Goal: Find specific page/section: Find specific page/section

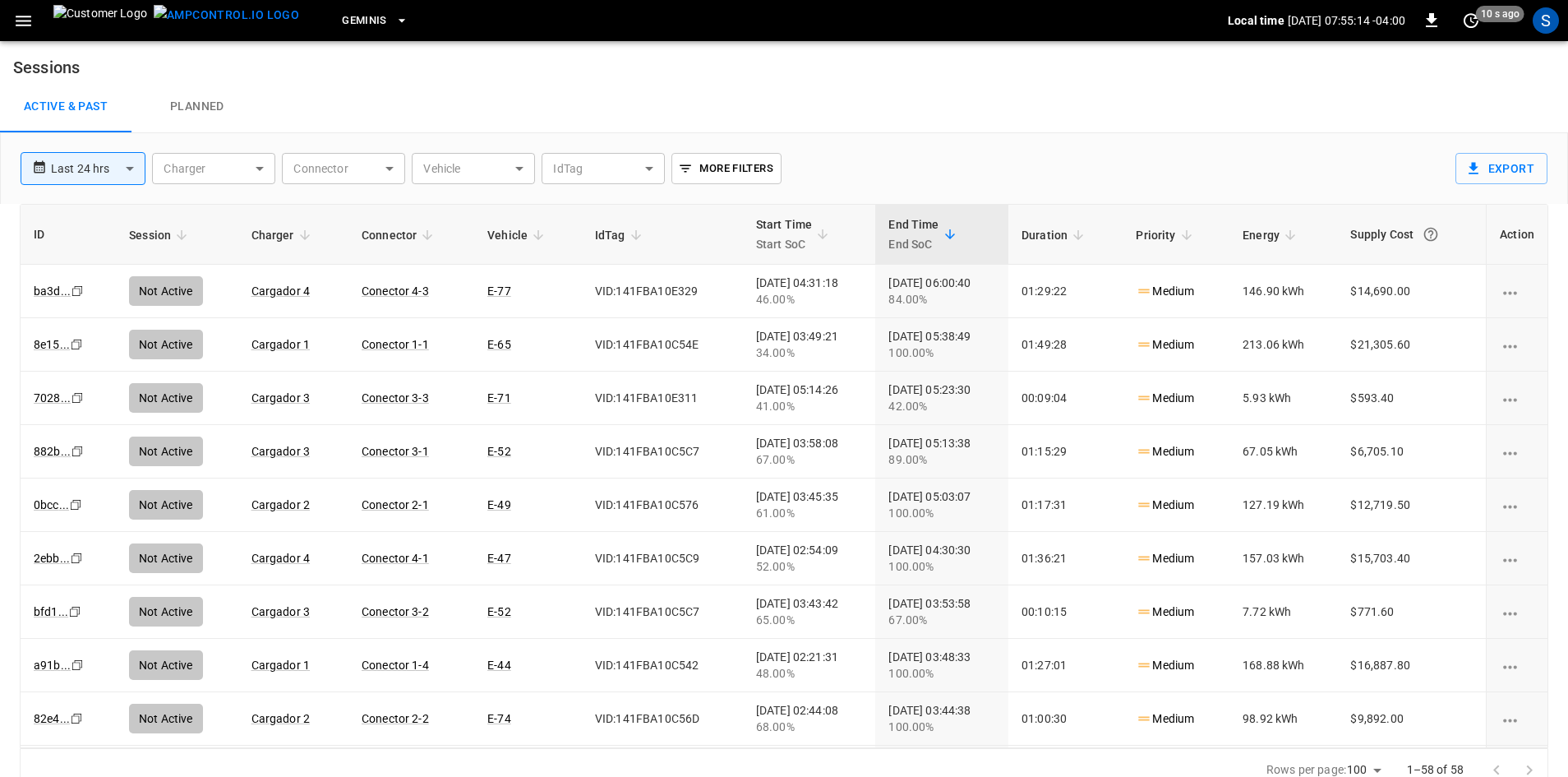
click at [33, 29] on icon "button" at bounding box center [24, 21] width 21 height 21
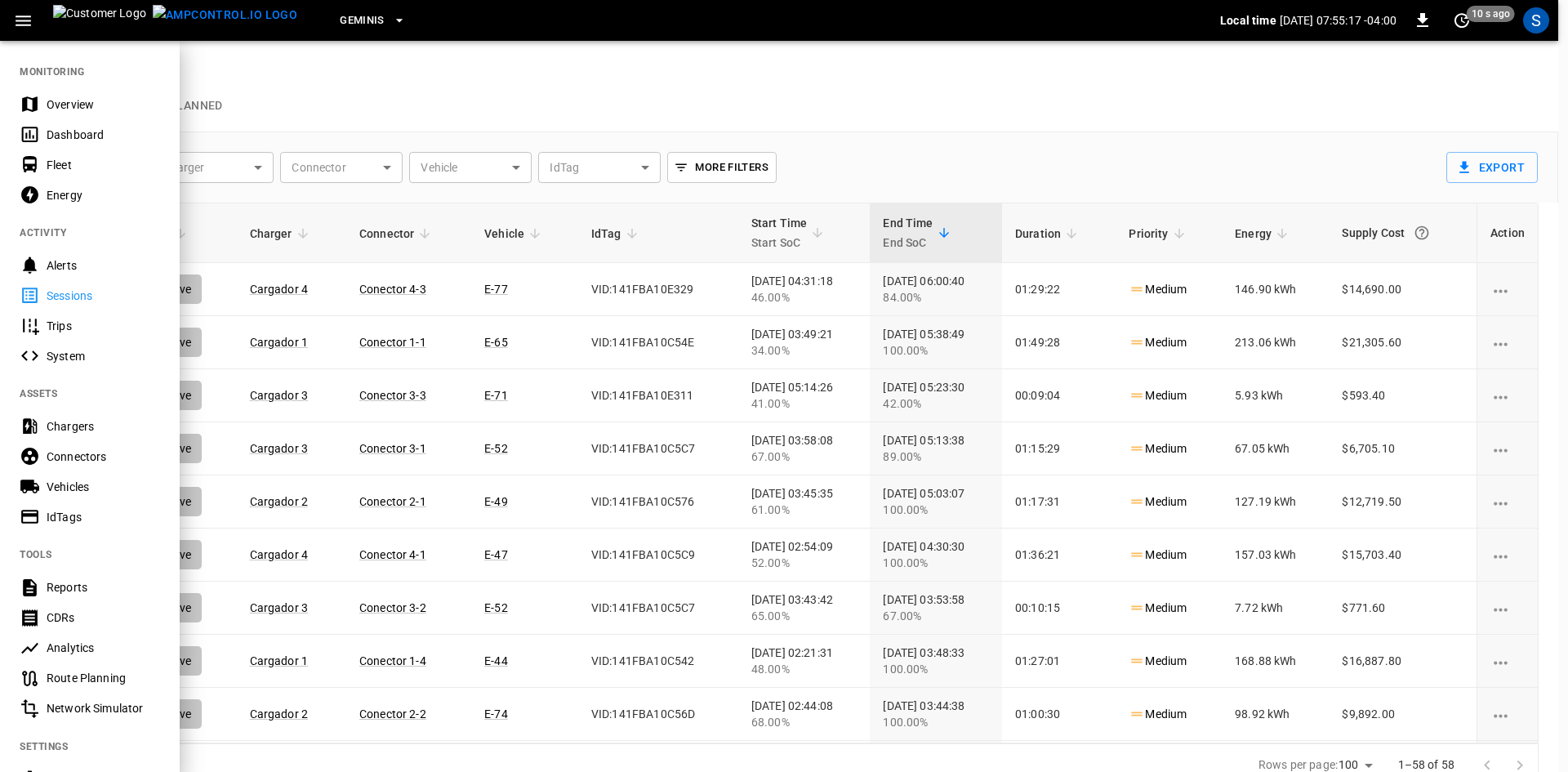
click at [90, 130] on div "Dashboard" at bounding box center [103, 134] width 113 height 16
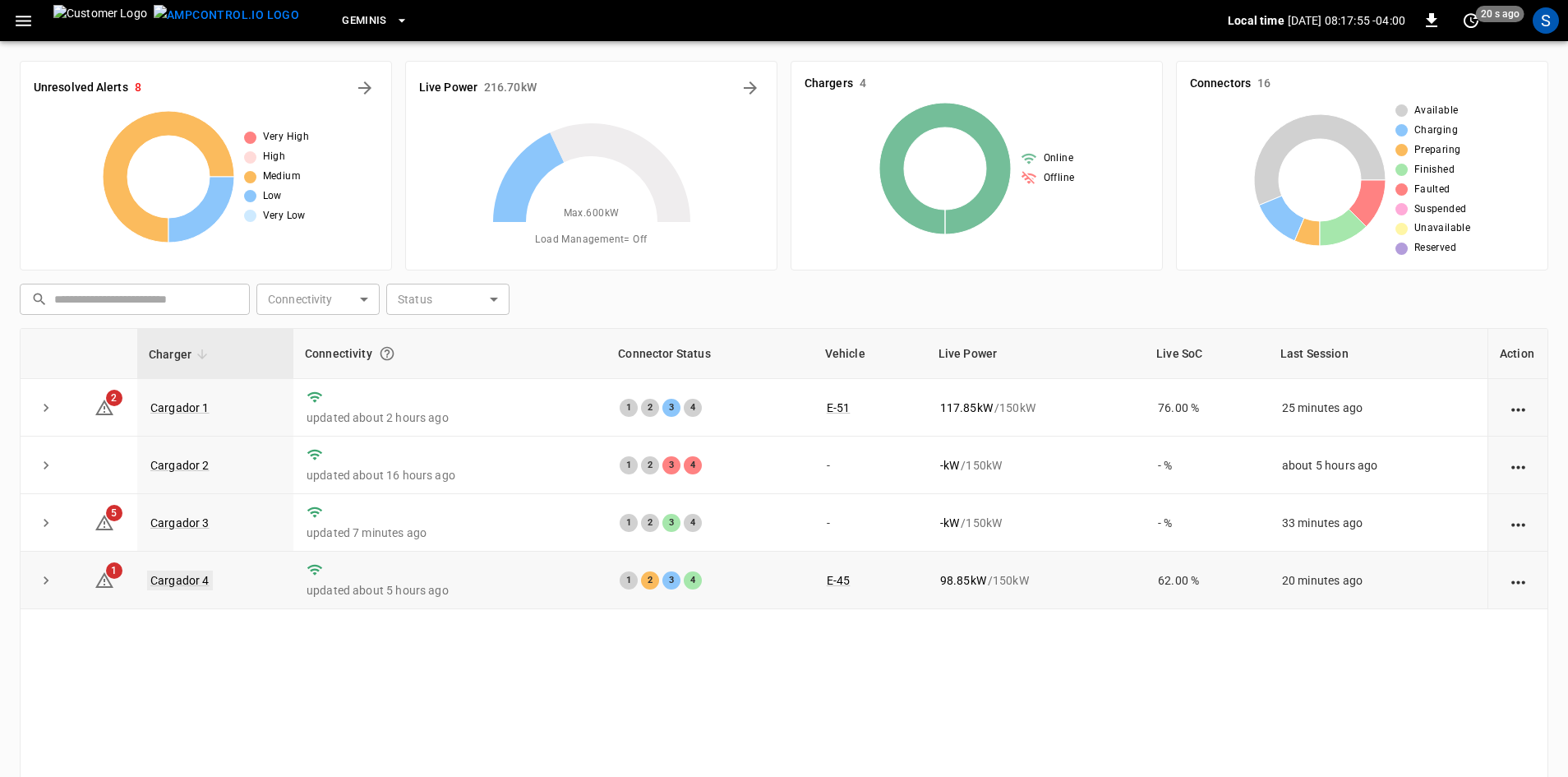
click at [193, 584] on link "Cargador 4" at bounding box center [180, 580] width 66 height 20
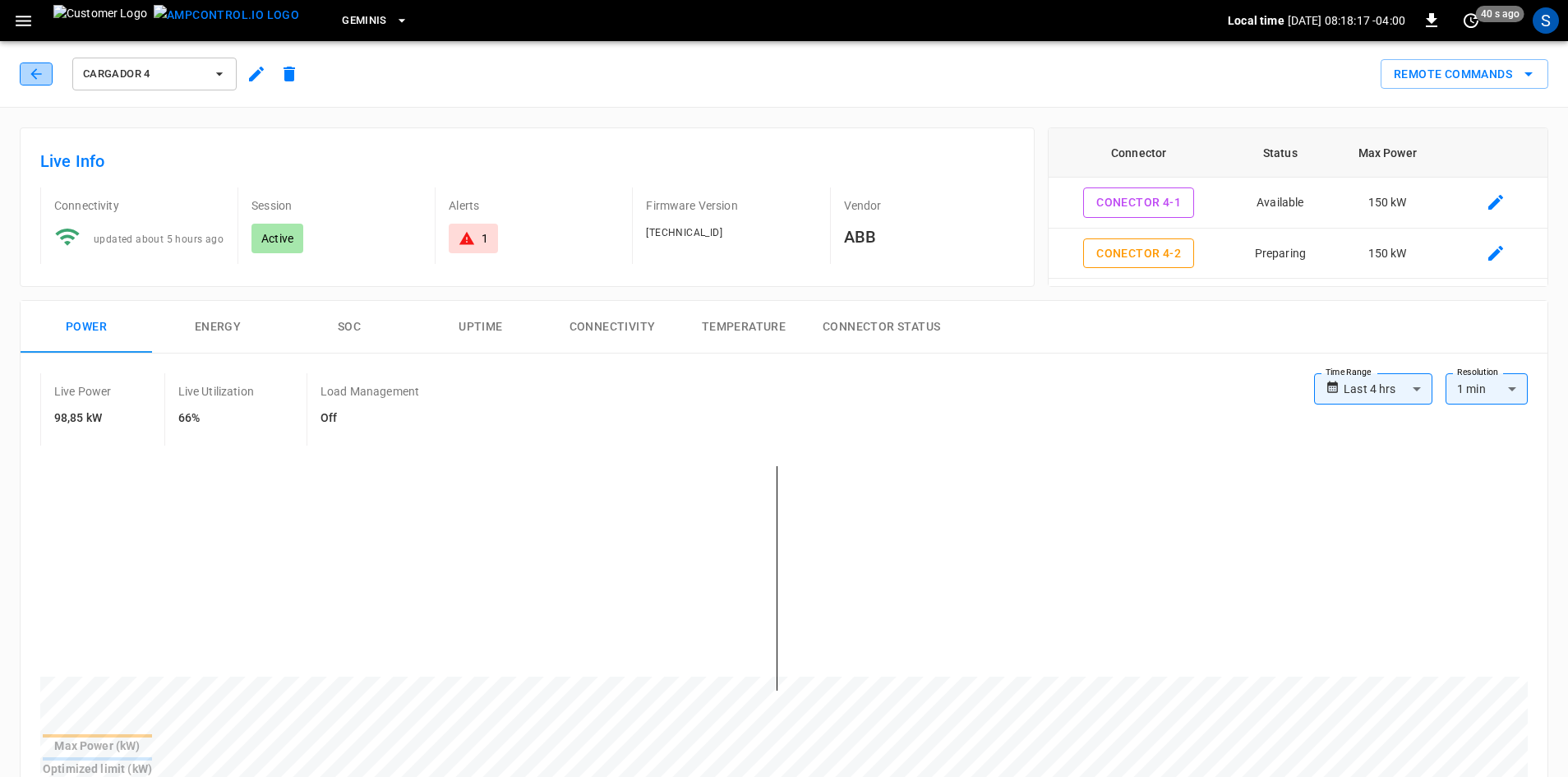
click at [43, 83] on button "button" at bounding box center [36, 74] width 33 height 23
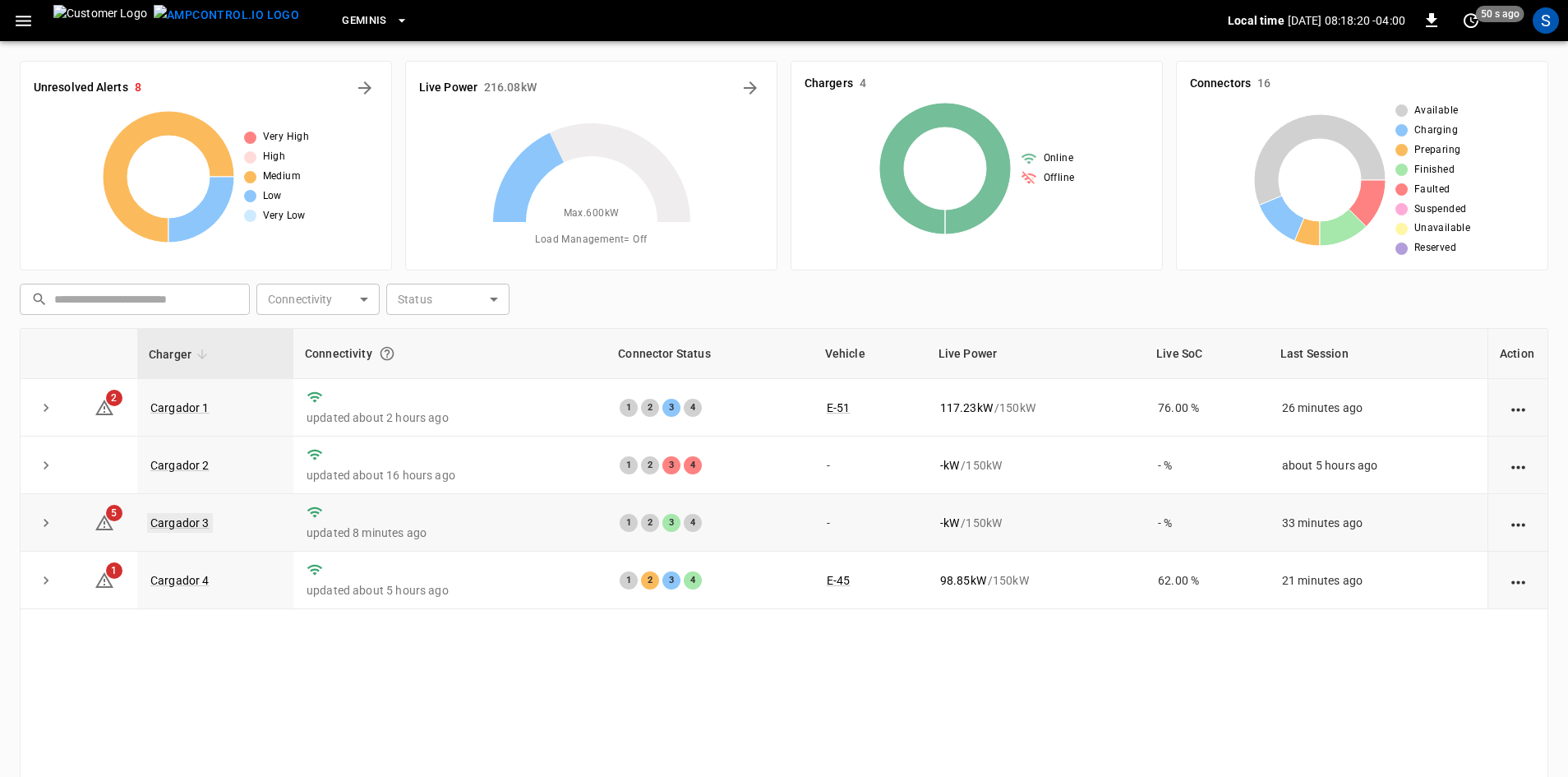
click at [202, 523] on link "Cargador 3" at bounding box center [180, 522] width 66 height 20
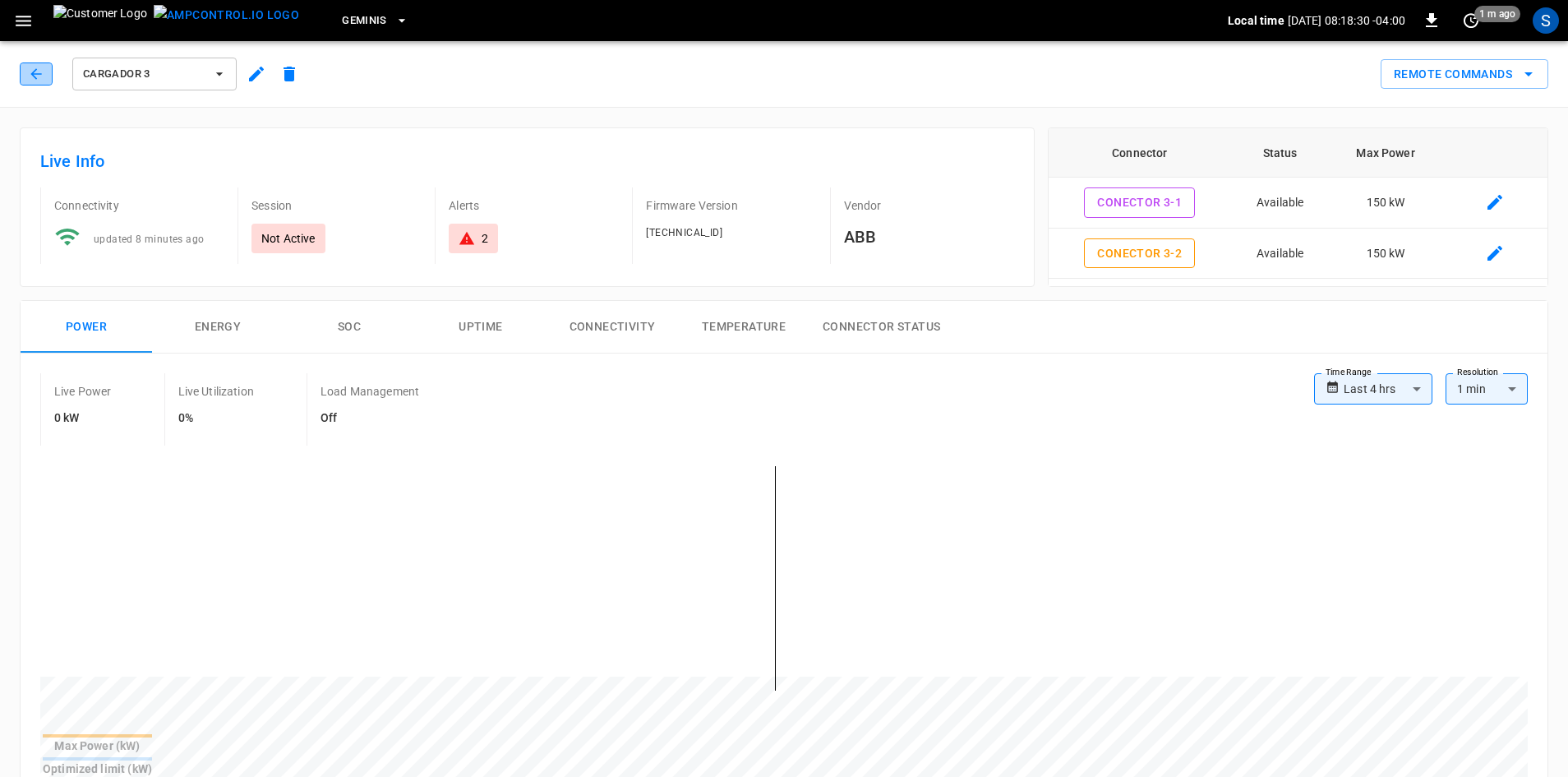
click at [35, 74] on icon "button" at bounding box center [35, 73] width 10 height 10
